Goal: Task Accomplishment & Management: Manage account settings

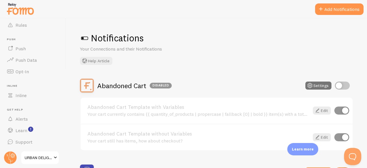
click at [51, 159] on span "URBAN DELIGHT" at bounding box center [38, 157] width 27 height 7
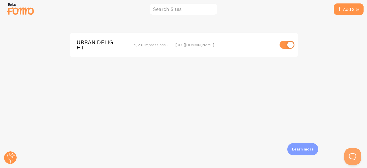
click at [289, 43] on input "checkbox" at bounding box center [287, 45] width 15 height 8
checkbox input "false"
click at [11, 158] on circle at bounding box center [10, 157] width 13 height 13
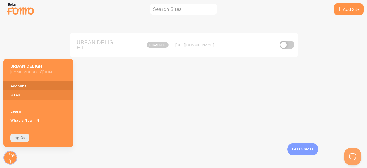
click at [24, 84] on link "Account" at bounding box center [38, 85] width 70 height 9
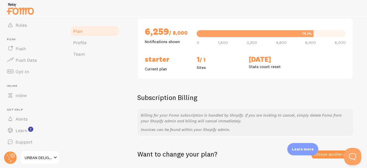
scroll to position [116, 0]
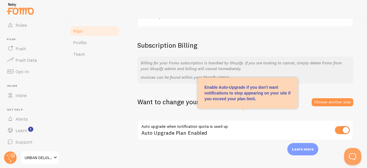
click at [343, 131] on input "checkbox" at bounding box center [342, 130] width 15 height 8
checkbox input "false"
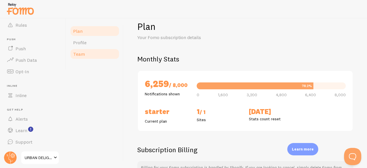
scroll to position [0, 0]
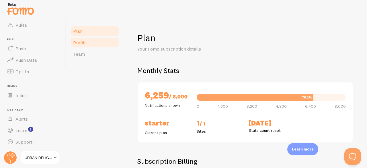
click at [89, 40] on link "Profile" at bounding box center [95, 42] width 50 height 11
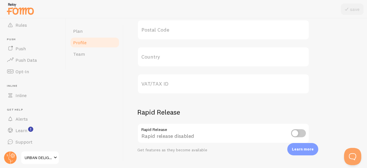
scroll to position [323, 0]
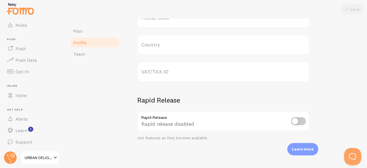
click at [48, 157] on span "URBAN DELIGHT" at bounding box center [38, 157] width 27 height 7
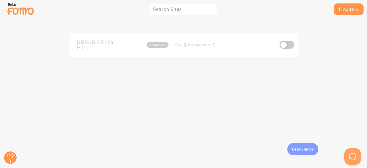
click at [86, 43] on span "URBAN DELIGHT" at bounding box center [100, 45] width 46 height 11
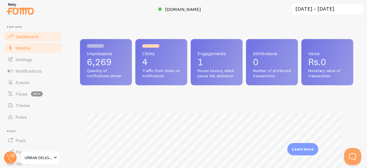
click at [21, 46] on span "Metrics" at bounding box center [22, 48] width 15 height 6
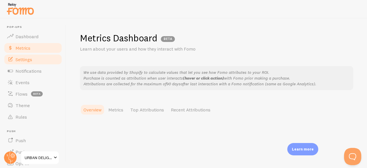
click at [29, 58] on span "Settings" at bounding box center [23, 60] width 17 height 6
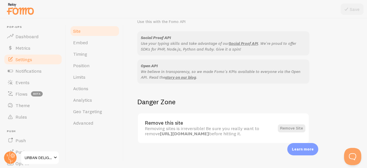
scroll to position [373, 0]
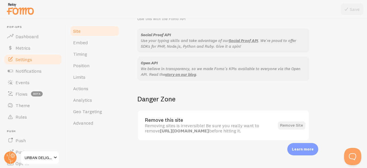
click at [291, 124] on button "Remove Site" at bounding box center [292, 125] width 28 height 8
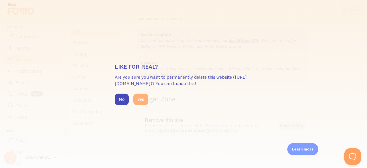
click at [142, 97] on button "Yes" at bounding box center [140, 99] width 15 height 11
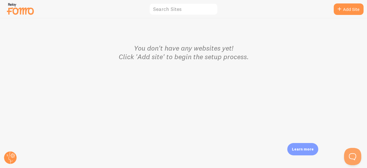
click at [5, 163] on div at bounding box center [10, 158] width 14 height 14
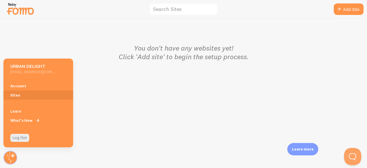
click at [29, 71] on h5 "[EMAIL_ADDRESS][DOMAIN_NAME]" at bounding box center [32, 71] width 44 height 5
click at [22, 88] on link "Account" at bounding box center [38, 85] width 70 height 9
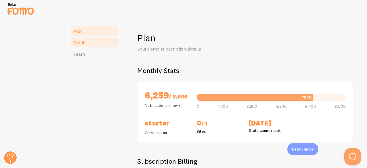
click at [88, 39] on link "Profile" at bounding box center [95, 42] width 50 height 11
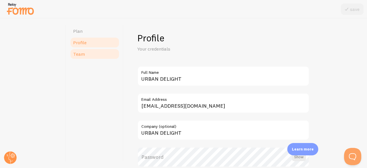
click at [79, 55] on span "Team" at bounding box center [79, 54] width 12 height 6
